Goal: Task Accomplishment & Management: Manage account settings

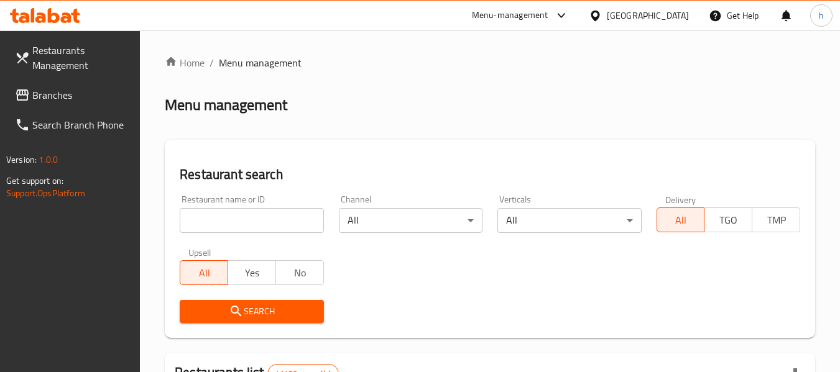
click at [521, 14] on div "Menu-management" at bounding box center [510, 15] width 76 height 15
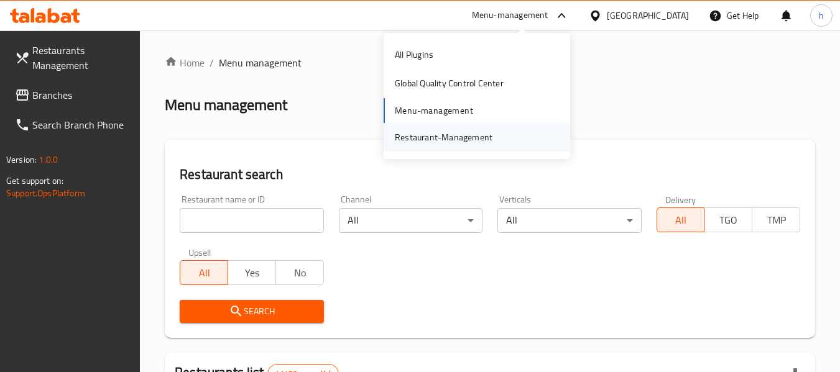
click at [459, 142] on div "Restaurant-Management" at bounding box center [444, 138] width 98 height 14
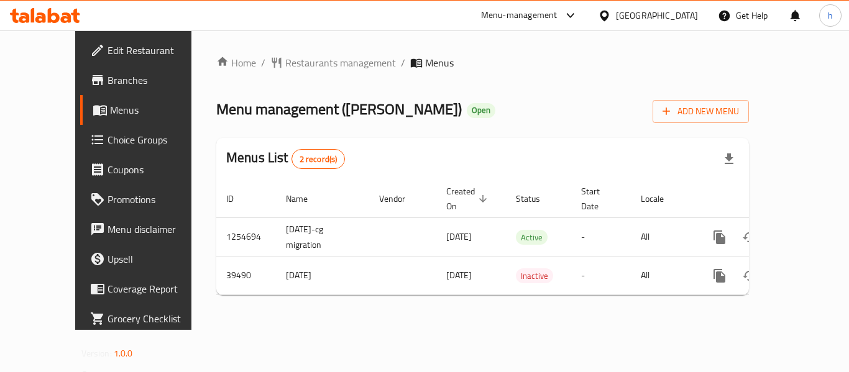
click at [557, 16] on div "Menu-management" at bounding box center [519, 15] width 76 height 15
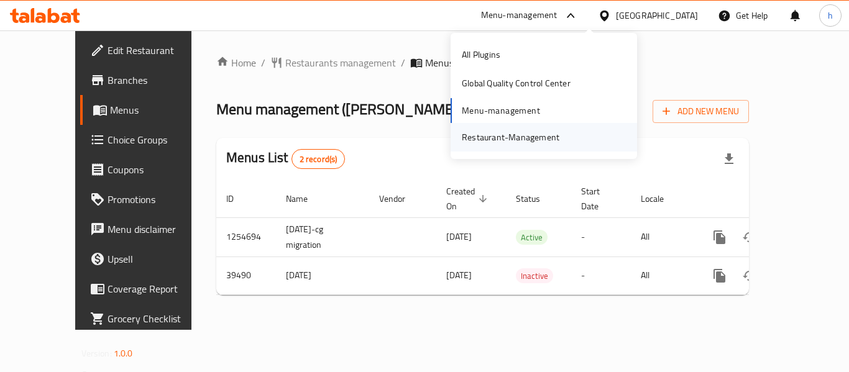
click at [561, 143] on div "Restaurant-Management" at bounding box center [510, 137] width 117 height 29
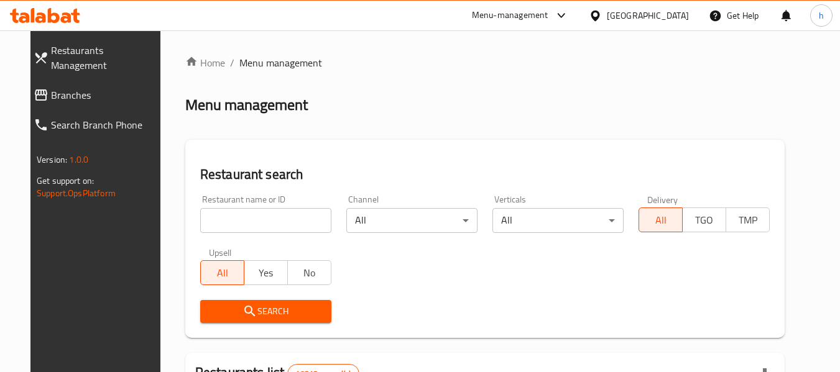
click at [85, 88] on span "Branches" at bounding box center [106, 95] width 110 height 15
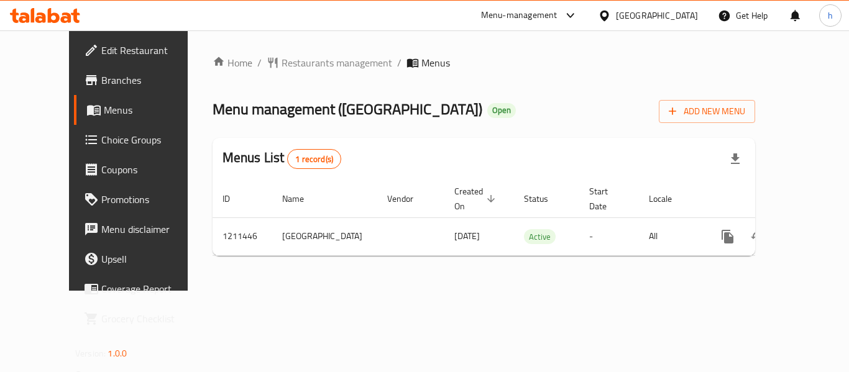
click at [557, 17] on div "Menu-management" at bounding box center [519, 15] width 76 height 15
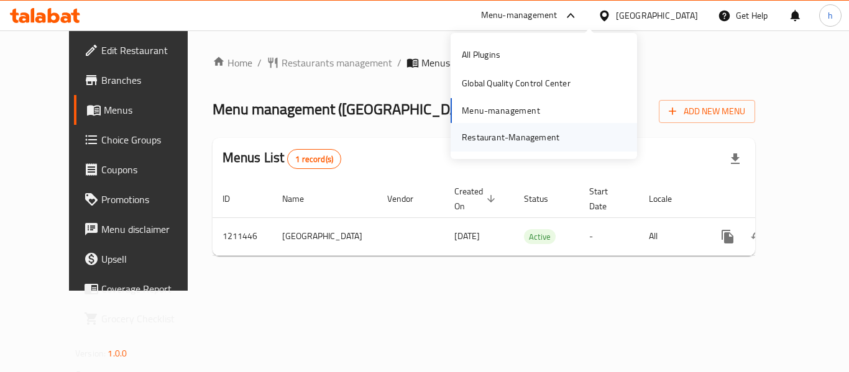
click at [529, 136] on div "Restaurant-Management" at bounding box center [511, 138] width 98 height 14
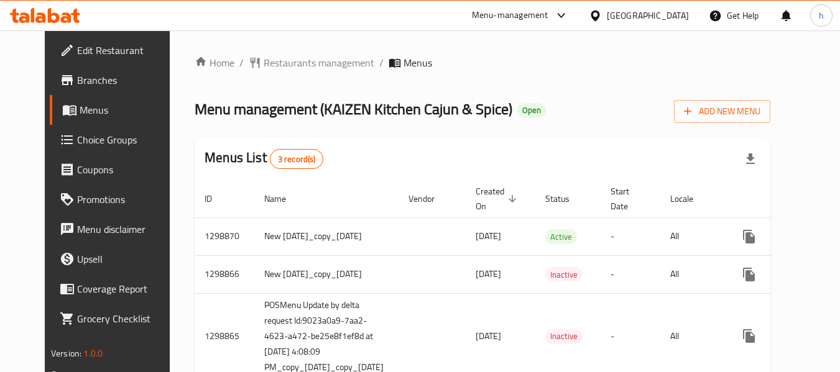
click at [519, 4] on div "Menu-management" at bounding box center [520, 16] width 117 height 30
click at [520, 13] on div "Menu-management" at bounding box center [510, 15] width 76 height 15
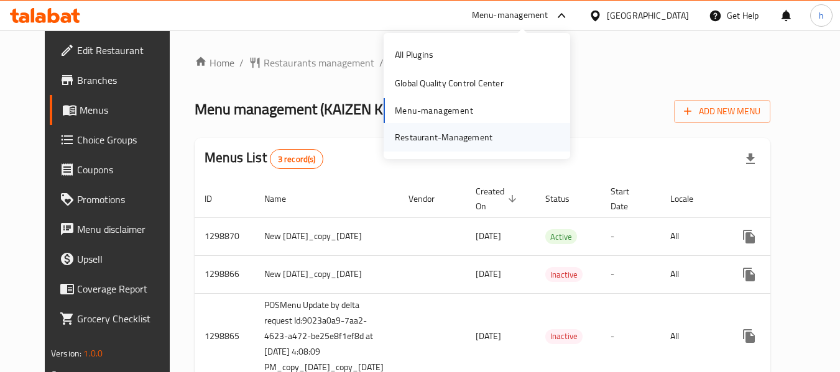
click at [471, 136] on div "Restaurant-Management" at bounding box center [444, 138] width 98 height 14
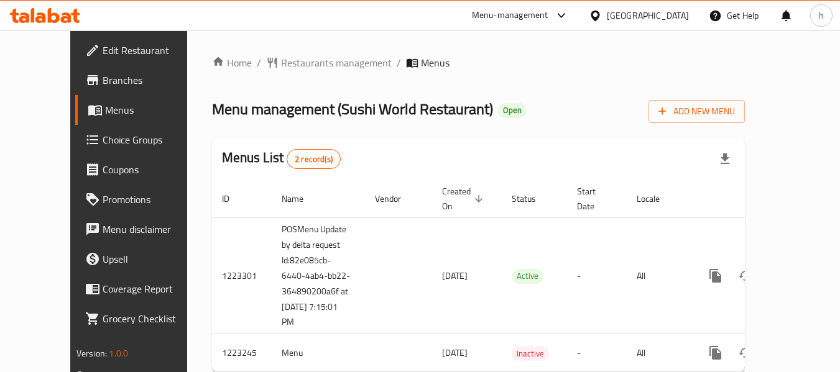
click at [520, 12] on div "Menu-management" at bounding box center [510, 15] width 76 height 15
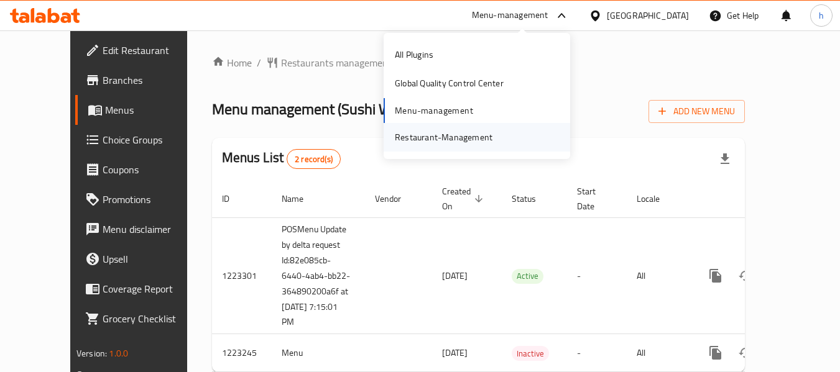
click at [447, 131] on div "Restaurant-Management" at bounding box center [444, 138] width 98 height 14
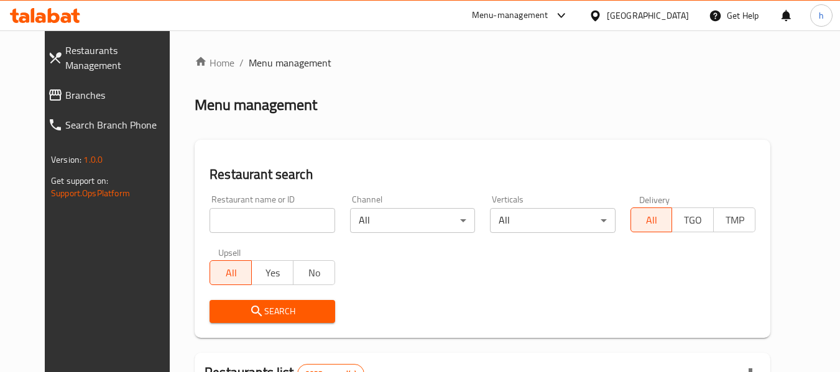
click at [65, 88] on span "Branches" at bounding box center [120, 95] width 110 height 15
click at [101, 88] on span "Branches" at bounding box center [120, 95] width 110 height 15
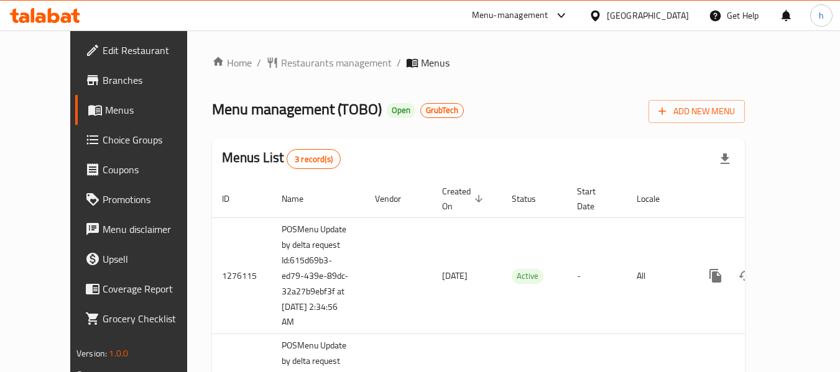
click at [105, 104] on span "Menus" at bounding box center [153, 110] width 96 height 15
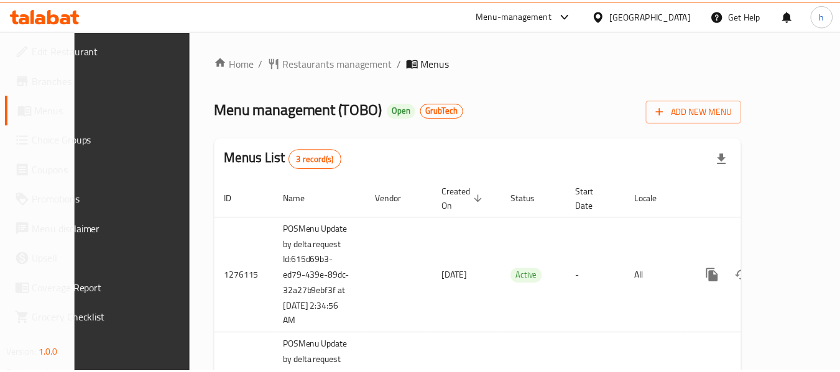
scroll to position [217, 0]
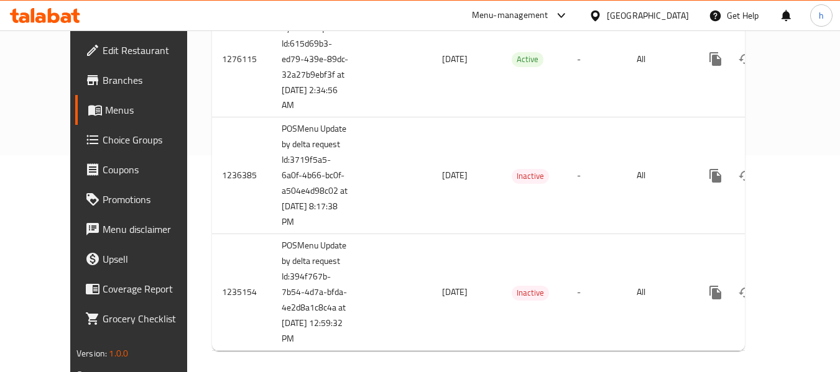
click at [579, 5] on div "Menu-management" at bounding box center [520, 16] width 117 height 30
click at [548, 11] on div "Menu-management" at bounding box center [510, 15] width 76 height 15
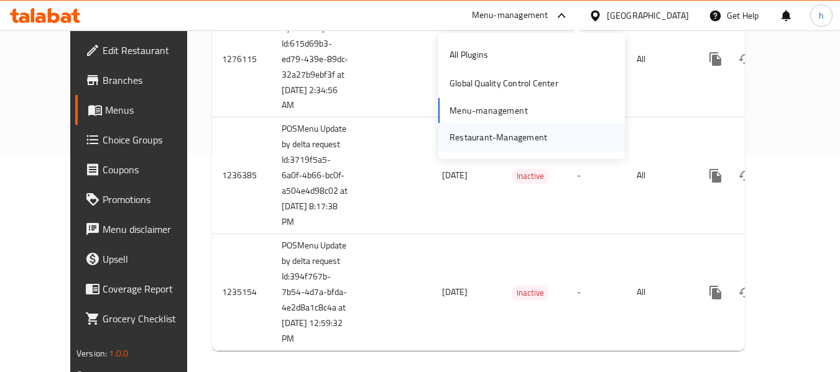
click at [494, 135] on div "Restaurant-Management" at bounding box center [498, 138] width 98 height 14
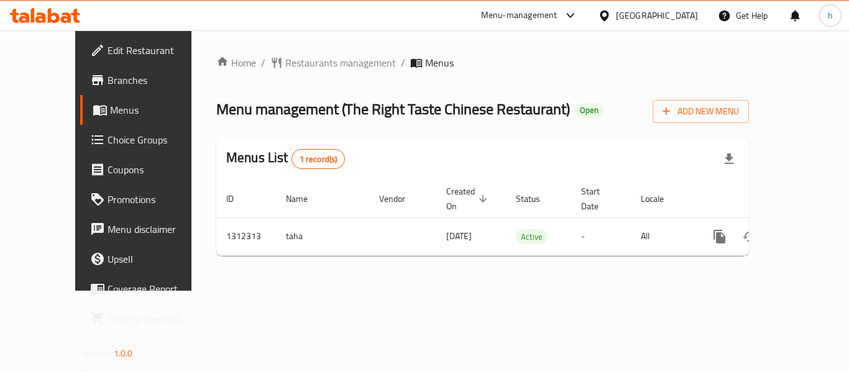
click at [531, 19] on div "Menu-management" at bounding box center [519, 15] width 76 height 15
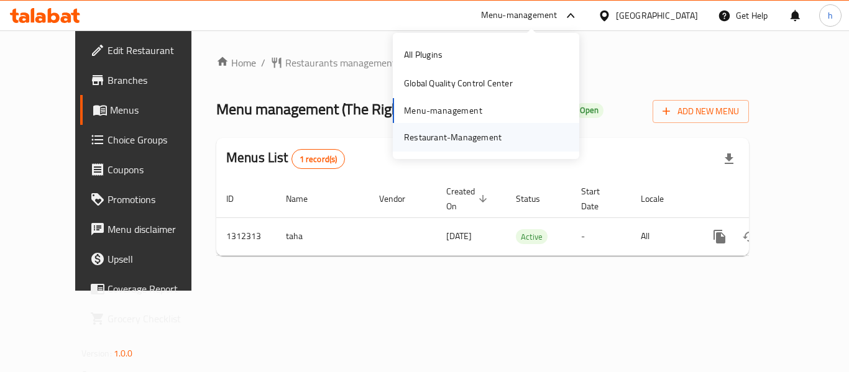
click at [484, 132] on div "Restaurant-Management" at bounding box center [453, 138] width 98 height 14
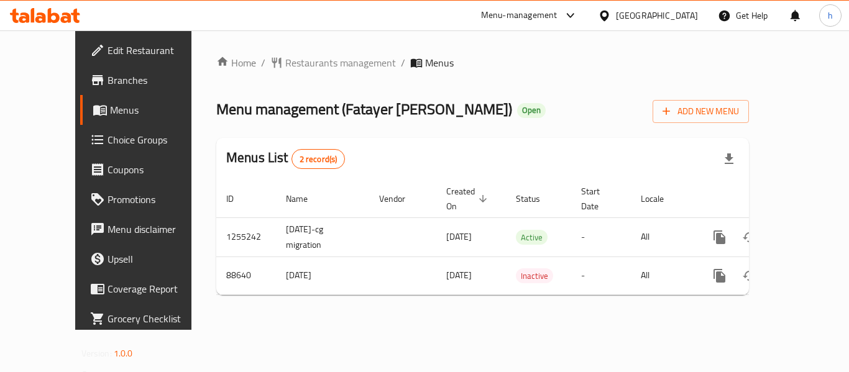
click at [543, 11] on div "Menu-management" at bounding box center [519, 15] width 76 height 15
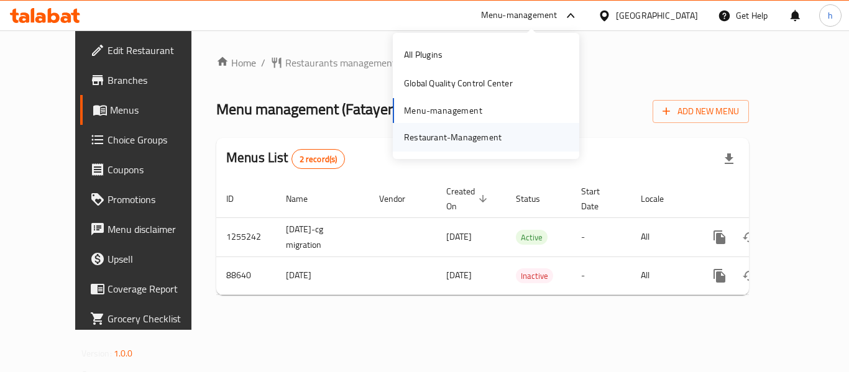
click at [492, 147] on div "Restaurant-Management" at bounding box center [452, 137] width 117 height 29
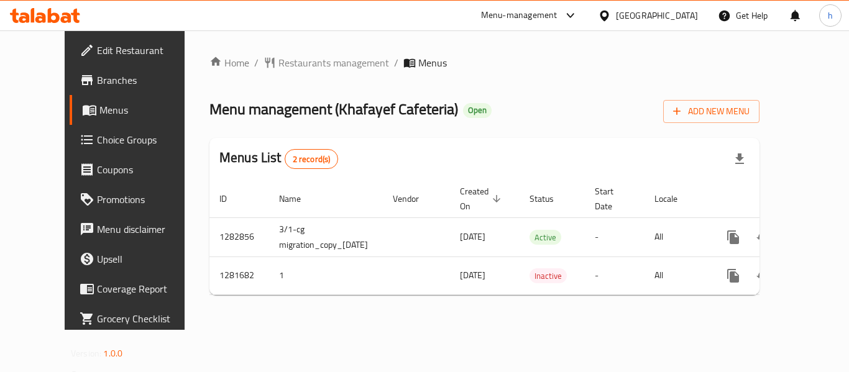
click at [538, 4] on div "Menu-management" at bounding box center [529, 16] width 117 height 30
click at [528, 9] on div "Menu-management" at bounding box center [519, 15] width 76 height 15
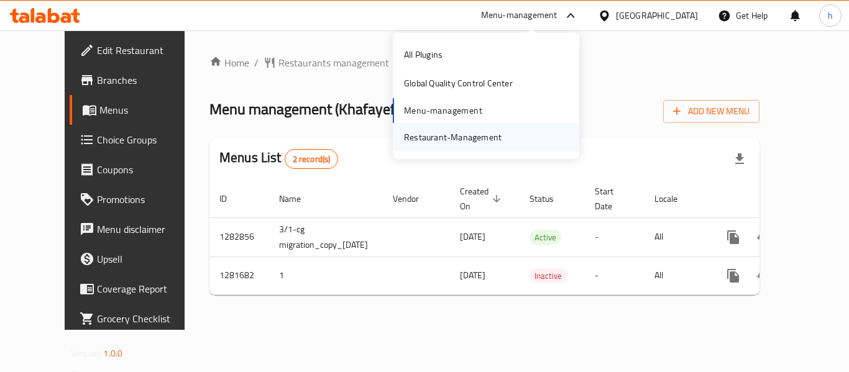
click at [475, 135] on div "Restaurant-Management" at bounding box center [453, 138] width 98 height 14
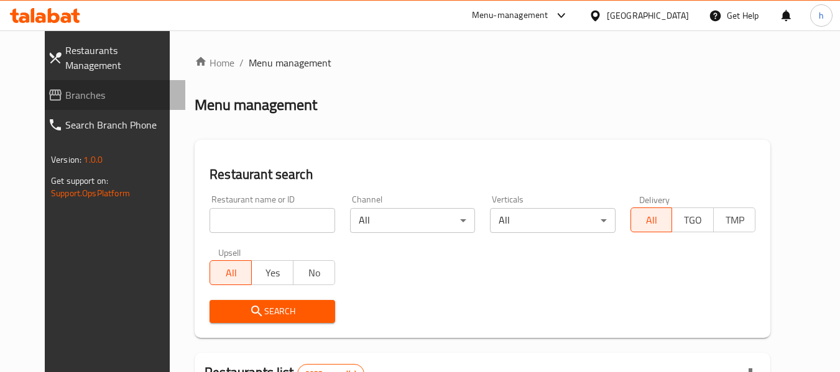
click at [65, 88] on span "Branches" at bounding box center [120, 95] width 110 height 15
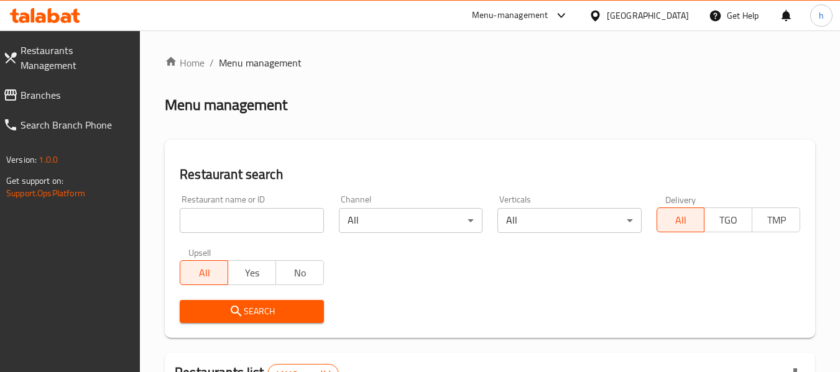
click at [71, 88] on span "Branches" at bounding box center [76, 95] width 110 height 15
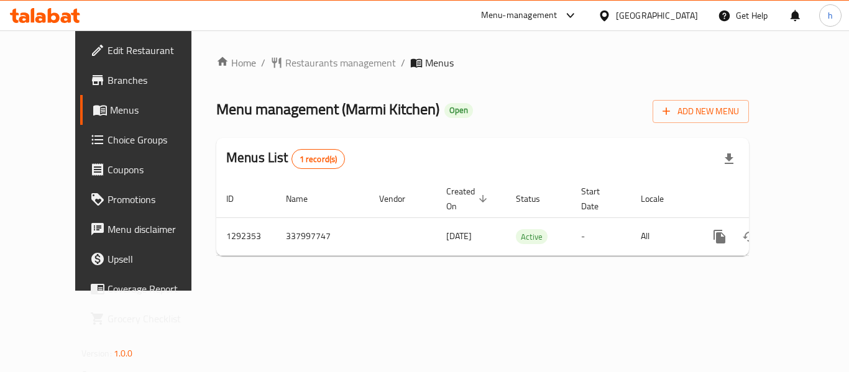
click at [557, 11] on div "Menu-management" at bounding box center [519, 15] width 76 height 15
click at [516, 121] on div "All Plugins Global Quality Control Center Menu-management Restaurant-Management" at bounding box center [545, 95] width 186 height 111
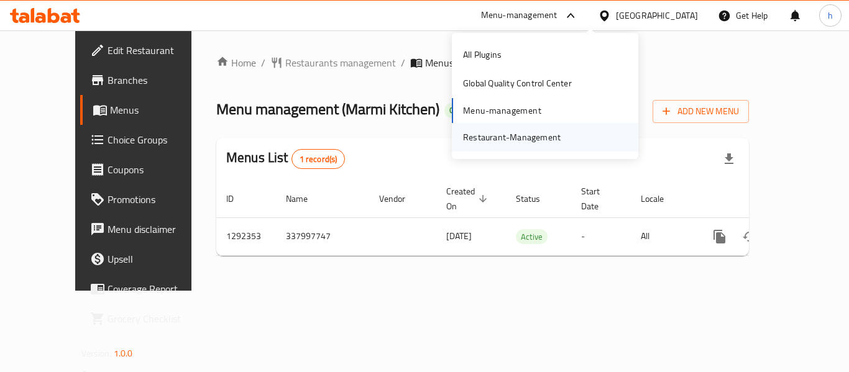
click at [513, 149] on div "Restaurant-Management" at bounding box center [511, 137] width 117 height 29
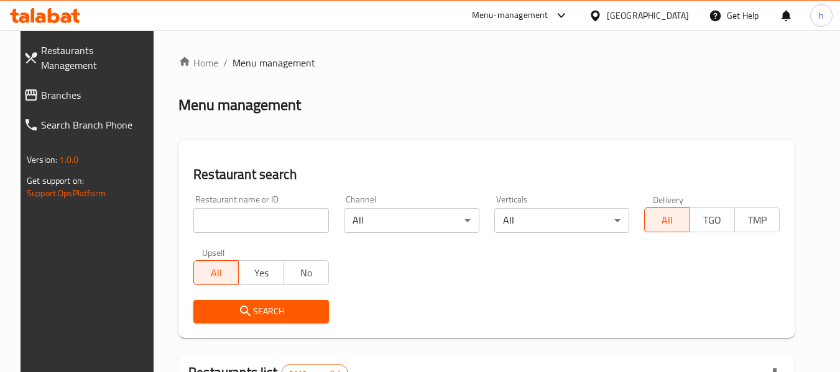
click at [48, 88] on span "Branches" at bounding box center [96, 95] width 110 height 15
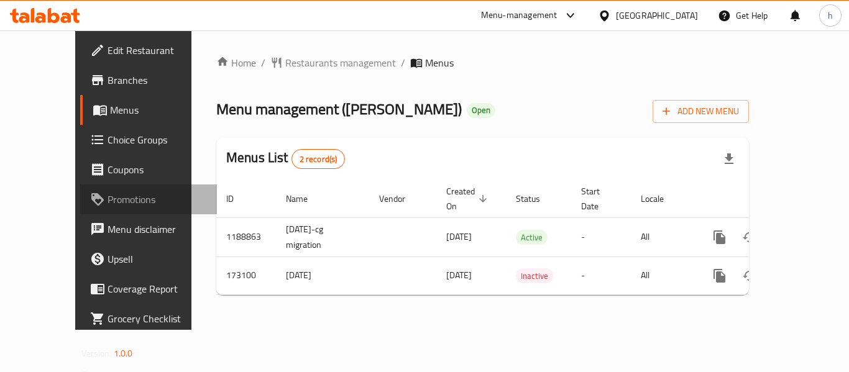
click at [108, 202] on span "Promotions" at bounding box center [157, 199] width 99 height 15
click at [80, 121] on link "Menus" at bounding box center [148, 110] width 137 height 30
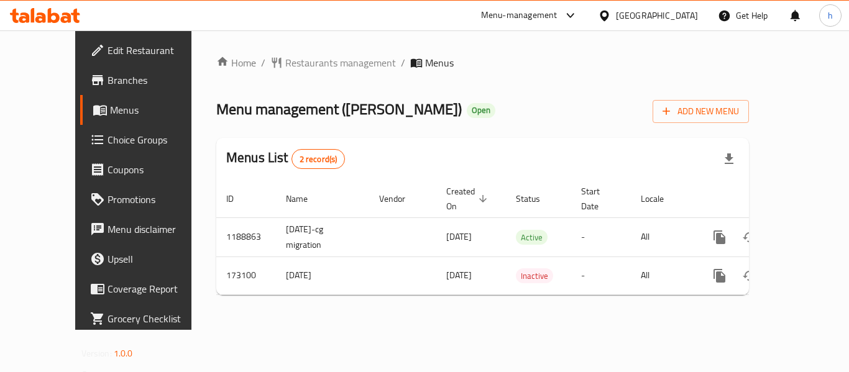
click at [80, 121] on link "Menus" at bounding box center [148, 110] width 137 height 30
click at [108, 237] on span "Menu disclaimer" at bounding box center [157, 229] width 99 height 15
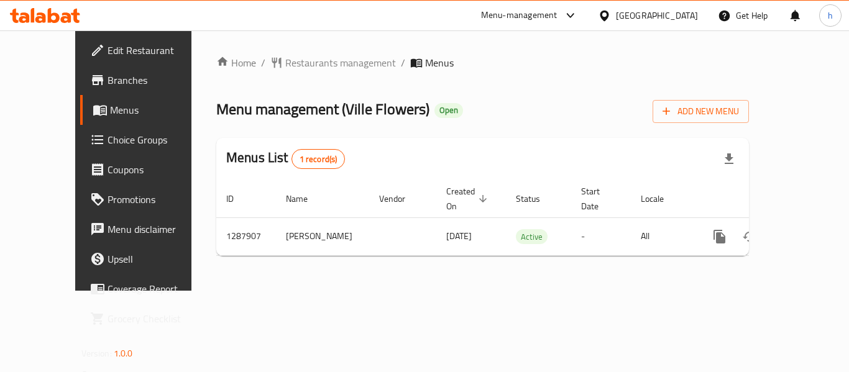
click at [543, 17] on div "Menu-management" at bounding box center [519, 15] width 76 height 15
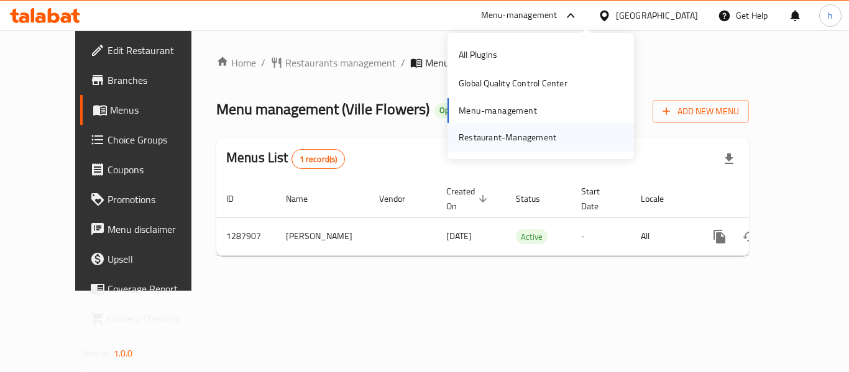
click at [491, 137] on div "Restaurant-Management" at bounding box center [508, 138] width 98 height 14
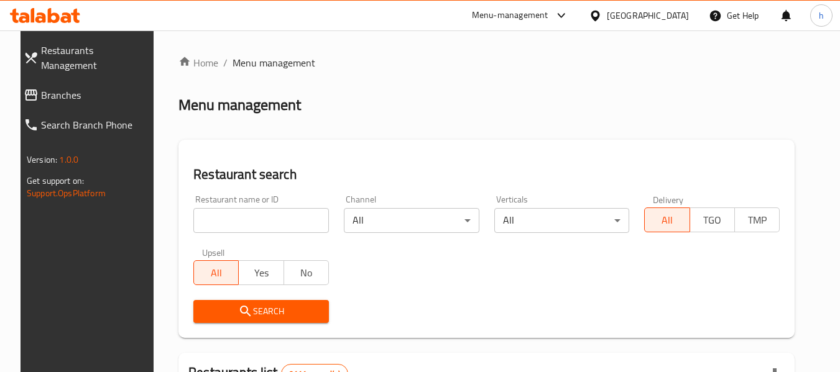
click at [63, 88] on span "Branches" at bounding box center [96, 95] width 110 height 15
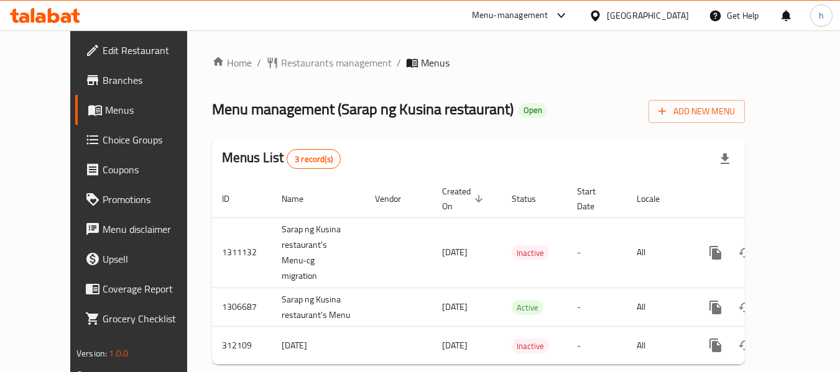
click at [515, 16] on div "Menu-management" at bounding box center [510, 15] width 76 height 15
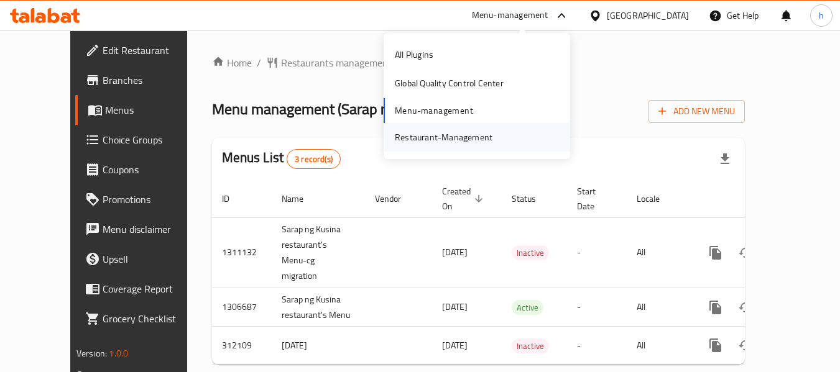
click at [465, 135] on div "Restaurant-Management" at bounding box center [444, 138] width 98 height 14
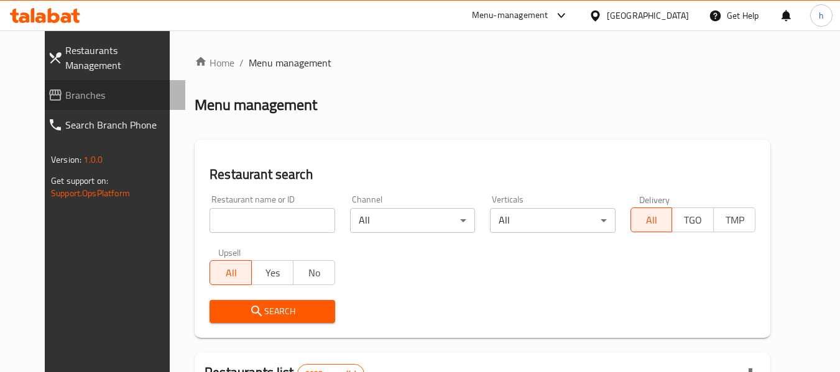
click at [94, 88] on span "Branches" at bounding box center [120, 95] width 110 height 15
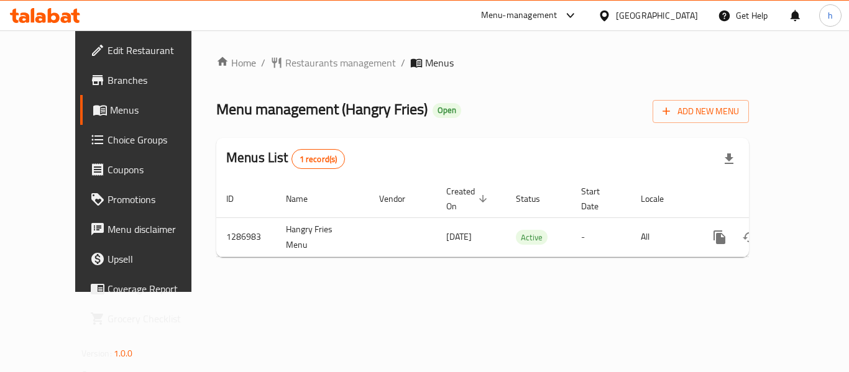
click at [510, 12] on div "Menu-management" at bounding box center [519, 15] width 76 height 15
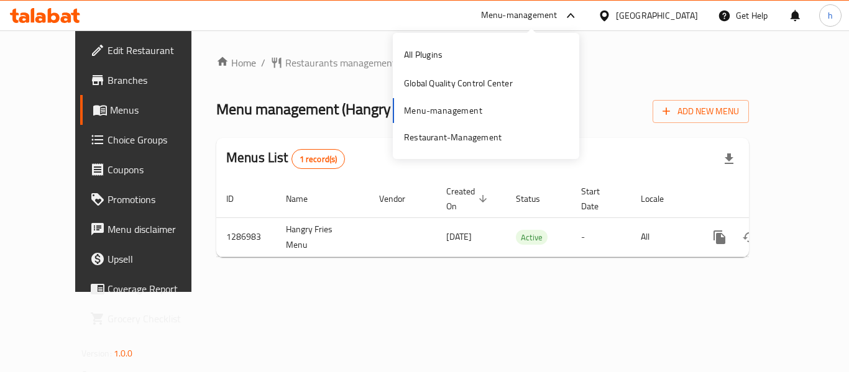
click at [457, 105] on div "All Plugins Global Quality Control Center Menu-management Restaurant-Management" at bounding box center [486, 95] width 186 height 111
click at [458, 140] on div "Restaurant-Management" at bounding box center [453, 138] width 98 height 14
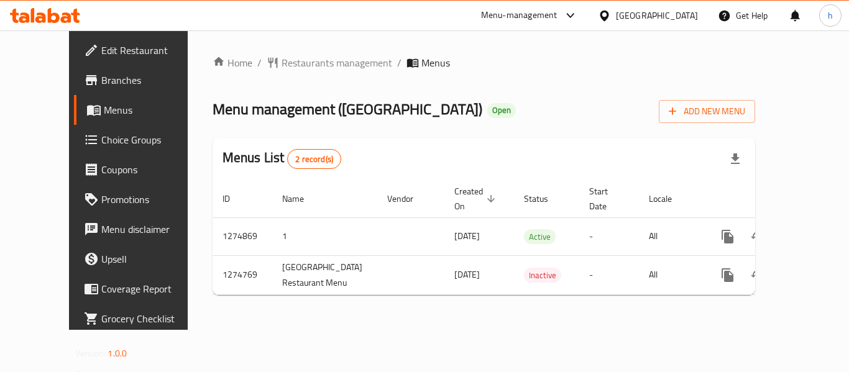
click at [551, 17] on div "Menu-management" at bounding box center [519, 15] width 76 height 15
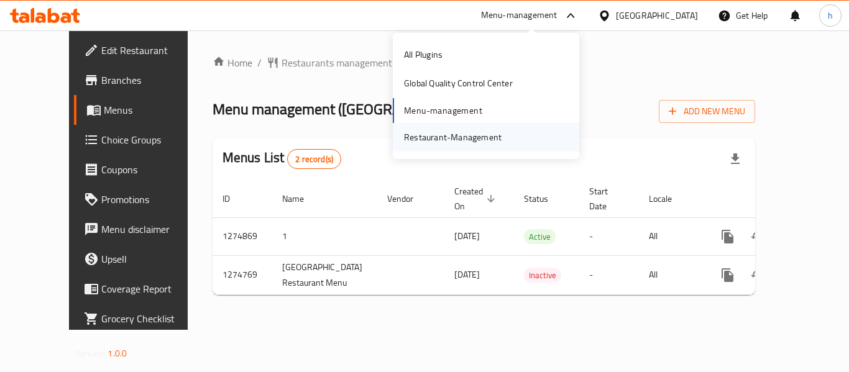
click at [460, 133] on div "Restaurant-Management" at bounding box center [453, 138] width 98 height 14
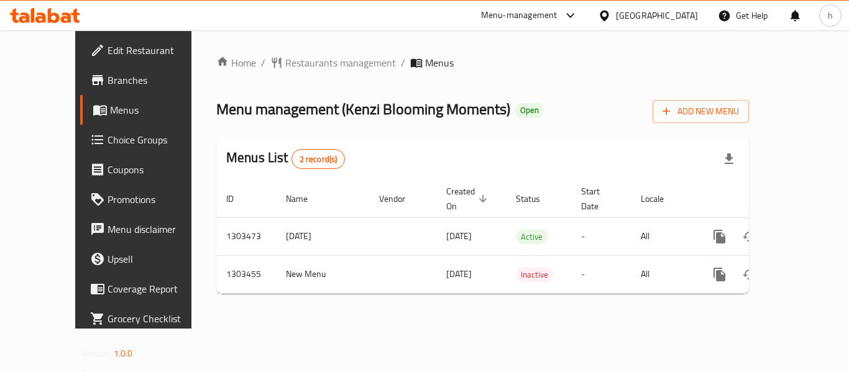
click at [539, 11] on div "Menu-management" at bounding box center [519, 15] width 76 height 15
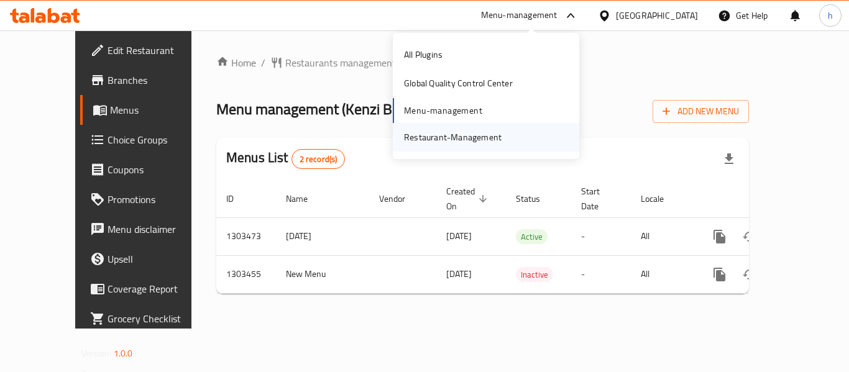
click at [474, 132] on div "Restaurant-Management" at bounding box center [453, 138] width 98 height 14
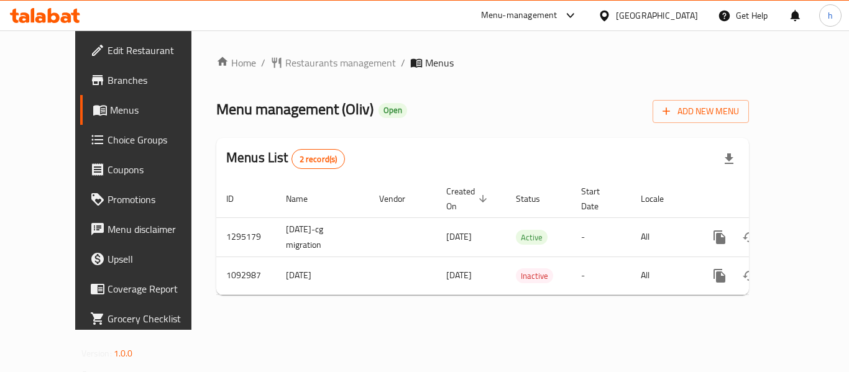
click at [516, 12] on div "Menu-management" at bounding box center [519, 15] width 76 height 15
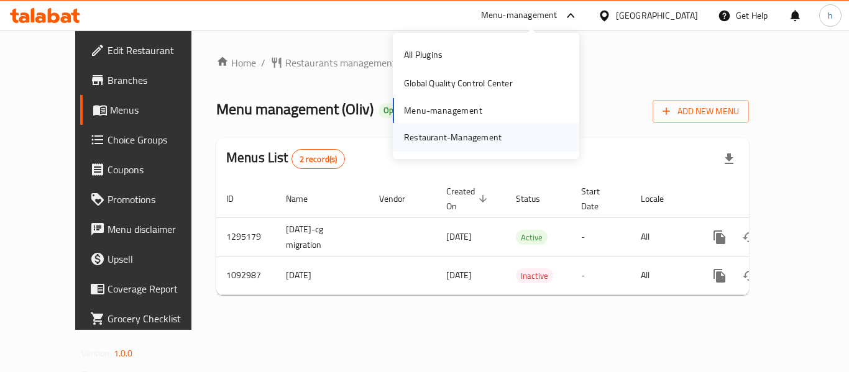
click at [463, 140] on div "Restaurant-Management" at bounding box center [453, 138] width 98 height 14
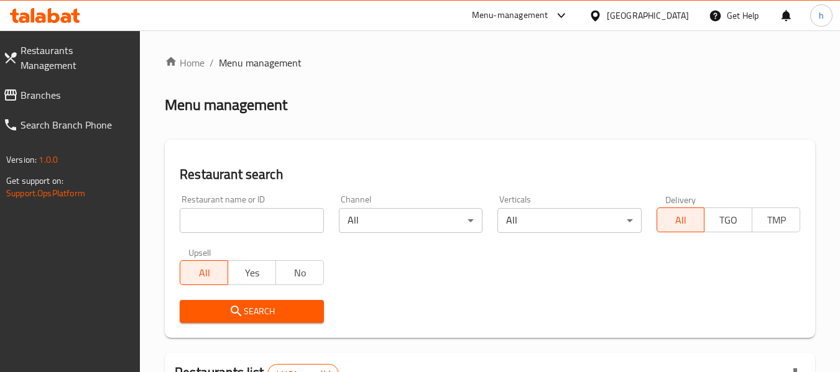
click at [75, 88] on span "Branches" at bounding box center [76, 95] width 110 height 15
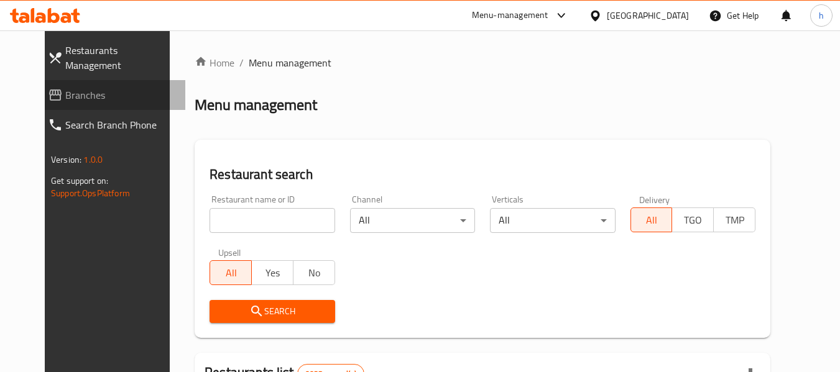
click at [65, 88] on span "Branches" at bounding box center [120, 95] width 110 height 15
